Goal: Register for event/course

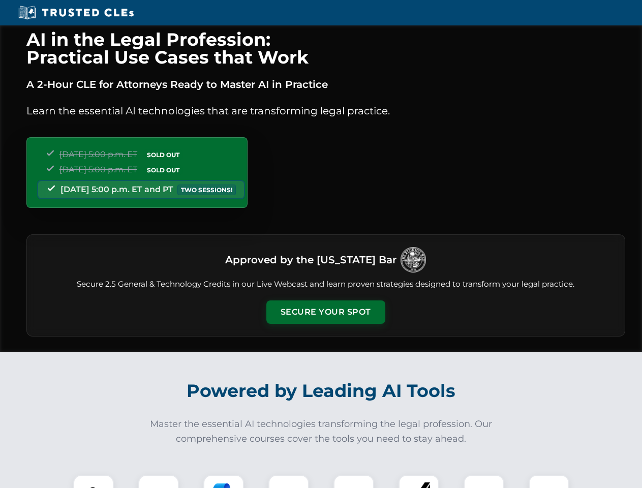
click at [325, 312] on button "Secure Your Spot" at bounding box center [325, 311] width 119 height 23
click at [93, 481] on img at bounding box center [93, 494] width 29 height 29
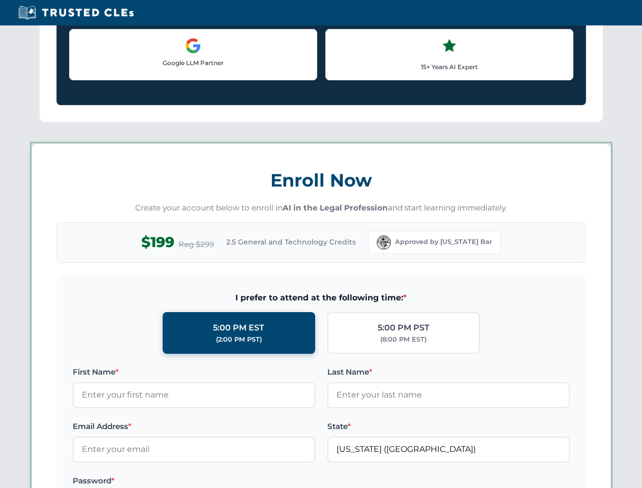
click at [224, 481] on label "Password *" at bounding box center [194, 481] width 242 height 12
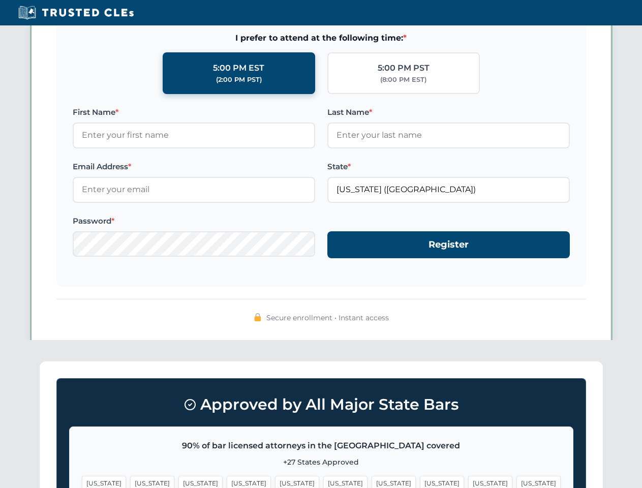
click at [468, 481] on span "[US_STATE]" at bounding box center [490, 483] width 44 height 15
